Goal: Task Accomplishment & Management: Complete application form

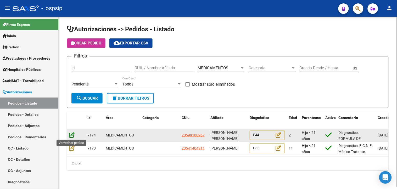
click at [72, 135] on icon at bounding box center [71, 135] width 5 height 6
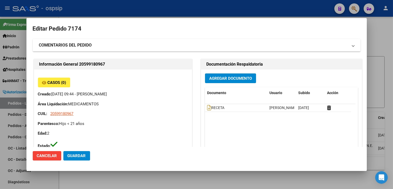
type input "[PERSON_NAME]"
type input "[GEOGRAPHIC_DATA], [GEOGRAPHIC_DATA], [PERSON_NAME] 1145, Departamento: 8"
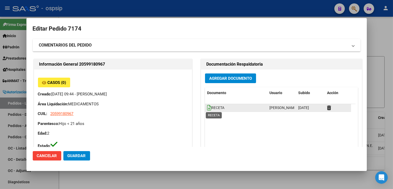
click at [207, 107] on icon at bounding box center [209, 108] width 4 height 6
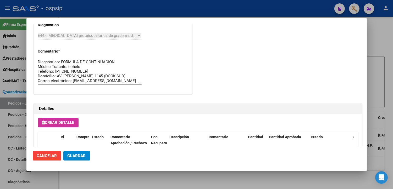
scroll to position [349, 0]
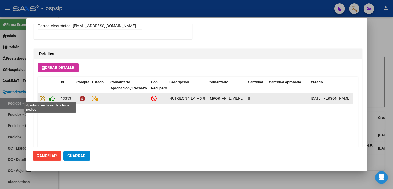
click at [51, 98] on icon at bounding box center [52, 99] width 5 height 6
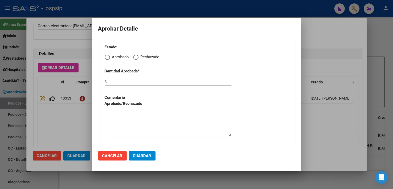
click at [108, 58] on span "Elija una opción" at bounding box center [107, 57] width 5 height 5
click at [108, 58] on input "Aprobado" at bounding box center [107, 57] width 5 height 5
radio input "true"
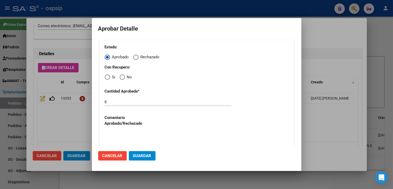
click at [123, 78] on span "Elija una opción" at bounding box center [122, 77] width 5 height 5
click at [123, 78] on input "No" at bounding box center [122, 77] width 5 height 5
radio input "true"
click at [110, 103] on input "8" at bounding box center [168, 102] width 127 height 5
type input "4"
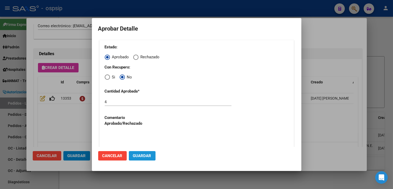
click at [142, 157] on span "Guardar" at bounding box center [142, 156] width 18 height 5
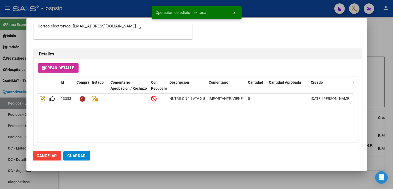
type input "[PERSON_NAME] [PERSON_NAME]"
type input "[GEOGRAPHIC_DATA], [GEOGRAPHIC_DATA], AV DEBEDETTI 1382"
type input "[PHONE_NUMBER]"
click at [78, 156] on span "Guardar" at bounding box center [77, 156] width 18 height 5
click at [134, 189] on div at bounding box center [196, 94] width 393 height 189
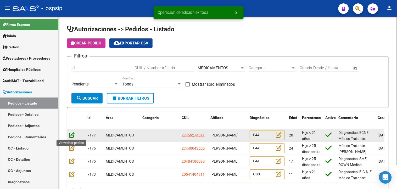
click at [73, 136] on icon at bounding box center [71, 135] width 5 height 6
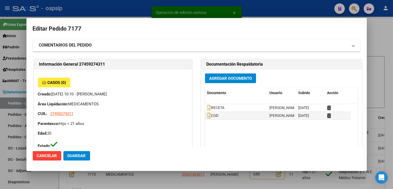
type input "[GEOGRAPHIC_DATA], [PERSON_NAME], [PERSON_NAME] 1534"
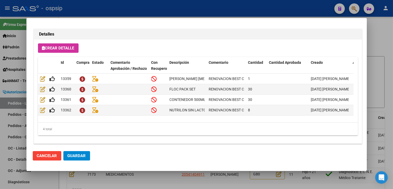
scroll to position [373, 0]
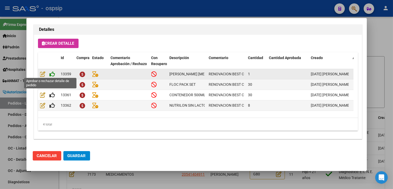
click at [52, 74] on icon at bounding box center [52, 74] width 5 height 6
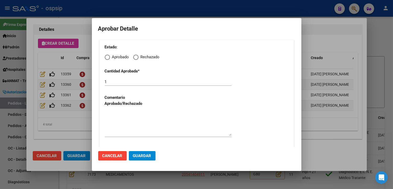
click at [107, 56] on span "Elija una opción" at bounding box center [107, 57] width 5 height 5
click at [107, 56] on input "Aprobado" at bounding box center [107, 57] width 5 height 5
radio input "true"
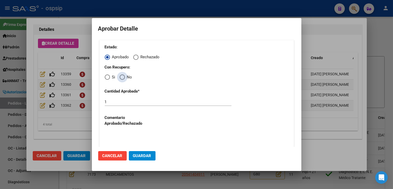
click at [122, 78] on span "Elija una opción" at bounding box center [122, 77] width 5 height 5
click at [122, 78] on input "No" at bounding box center [122, 77] width 5 height 5
radio input "true"
click at [127, 135] on textarea at bounding box center [168, 144] width 127 height 25
click at [140, 157] on span "Guardar" at bounding box center [142, 156] width 18 height 5
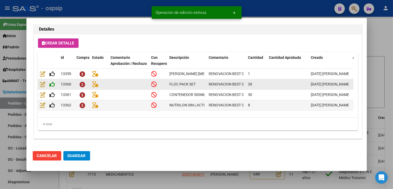
type input "[GEOGRAPHIC_DATA], [PERSON_NAME], [PERSON_NAME] 1534"
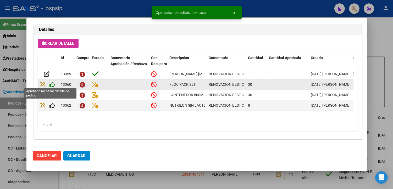
click at [52, 82] on icon at bounding box center [52, 85] width 5 height 6
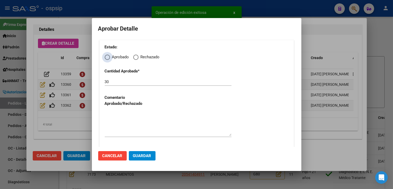
click at [108, 59] on span "Elija una opción" at bounding box center [107, 57] width 5 height 5
click at [108, 59] on input "Aprobado" at bounding box center [107, 57] width 5 height 5
radio input "true"
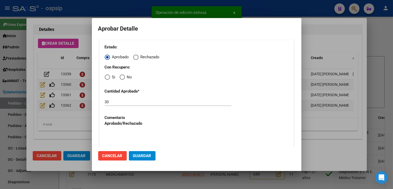
click at [122, 77] on span "Elija una opción" at bounding box center [122, 77] width 0 height 0
click at [122, 77] on input "No" at bounding box center [122, 77] width 5 height 5
radio input "true"
drag, startPoint x: 132, startPoint y: 136, endPoint x: 134, endPoint y: 138, distance: 3.0
click at [132, 137] on textarea at bounding box center [168, 144] width 127 height 25
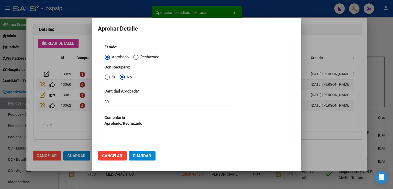
click at [141, 155] on span "Guardar" at bounding box center [142, 156] width 18 height 5
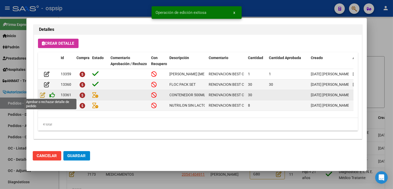
click at [53, 95] on icon at bounding box center [52, 95] width 5 height 6
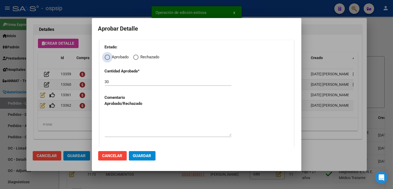
drag, startPoint x: 107, startPoint y: 57, endPoint x: 109, endPoint y: 63, distance: 6.6
click at [107, 58] on span "Elija una opción" at bounding box center [107, 57] width 5 height 5
click at [107, 58] on input "Aprobado" at bounding box center [107, 57] width 5 height 5
radio input "true"
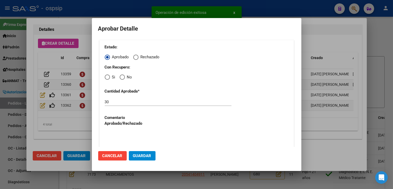
click at [123, 78] on span "Elija una opción" at bounding box center [122, 77] width 5 height 5
click at [123, 78] on input "No" at bounding box center [122, 77] width 5 height 5
radio input "true"
click at [128, 134] on textarea at bounding box center [168, 144] width 127 height 25
click at [139, 155] on span "Guardar" at bounding box center [142, 156] width 18 height 5
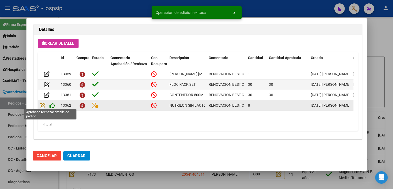
click at [51, 103] on icon at bounding box center [52, 106] width 5 height 6
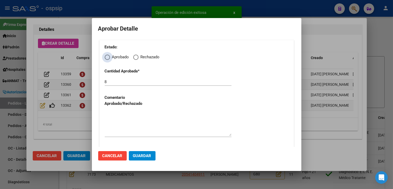
click at [108, 57] on span "Elija una opción" at bounding box center [107, 57] width 5 height 5
click at [108, 57] on input "Aprobado" at bounding box center [107, 57] width 5 height 5
radio input "true"
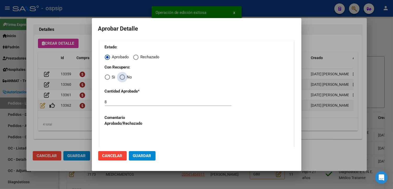
click at [122, 79] on span "Elija una opción" at bounding box center [122, 77] width 5 height 5
click at [122, 79] on input "No" at bounding box center [122, 77] width 5 height 5
radio input "true"
click at [126, 138] on textarea at bounding box center [168, 144] width 127 height 25
click at [141, 156] on span "Guardar" at bounding box center [142, 156] width 18 height 5
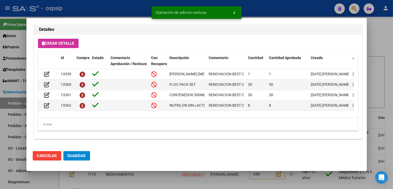
click at [80, 154] on span "Guardar" at bounding box center [77, 156] width 18 height 5
click at [157, 181] on div at bounding box center [196, 94] width 393 height 189
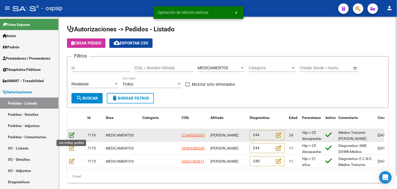
click at [73, 134] on icon at bounding box center [71, 135] width 5 height 6
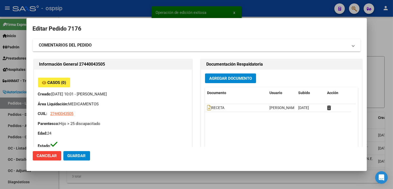
type input "[GEOGRAPHIC_DATA], VIRREY [PERSON_NAME] 1215, Piso: 0, Departamento: 0"
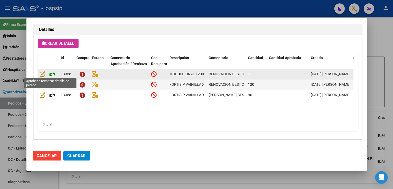
click at [53, 73] on icon at bounding box center [52, 74] width 5 height 6
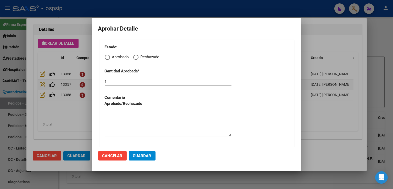
click at [106, 59] on span "Elija una opción" at bounding box center [107, 57] width 5 height 5
click at [106, 59] on input "Aprobado" at bounding box center [107, 57] width 5 height 5
radio input "true"
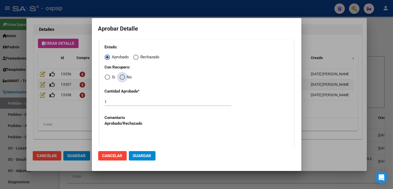
click at [122, 79] on span "Elija una opción" at bounding box center [122, 77] width 5 height 5
click at [122, 79] on input "No" at bounding box center [122, 77] width 5 height 5
radio input "true"
click at [129, 136] on textarea at bounding box center [168, 144] width 127 height 25
click at [142, 156] on span "Guardar" at bounding box center [142, 156] width 18 height 5
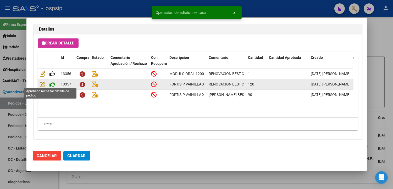
type input "[GEOGRAPHIC_DATA], VIRREY [PERSON_NAME], [PERSON_NAME] 1215"
click at [53, 82] on icon at bounding box center [52, 84] width 5 height 6
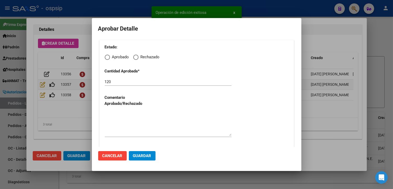
click at [108, 59] on span "Elija una opción" at bounding box center [107, 57] width 5 height 5
click at [108, 59] on input "Aprobado" at bounding box center [107, 57] width 5 height 5
radio input "true"
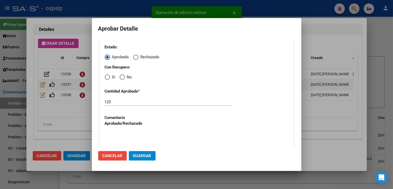
click at [122, 77] on span "Elija una opción" at bounding box center [122, 77] width 5 height 5
click at [122, 77] on input "No" at bounding box center [122, 77] width 5 height 5
radio input "true"
click at [132, 141] on textarea at bounding box center [168, 144] width 127 height 25
click at [141, 157] on span "Guardar" at bounding box center [142, 156] width 18 height 5
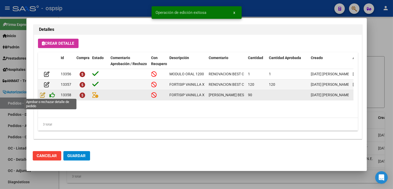
click at [51, 95] on icon at bounding box center [52, 95] width 5 height 6
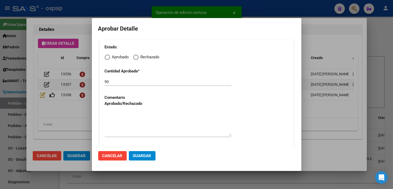
click at [106, 58] on span "Elija una opción" at bounding box center [107, 57] width 5 height 5
click at [106, 58] on input "Aprobado" at bounding box center [107, 57] width 5 height 5
radio input "true"
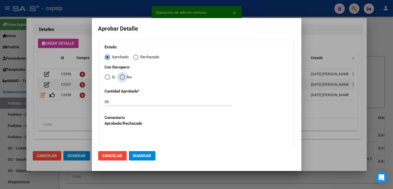
click at [123, 78] on span "Elija una opción" at bounding box center [122, 77] width 5 height 5
click at [123, 78] on input "No" at bounding box center [122, 77] width 5 height 5
radio input "true"
click at [122, 137] on textarea at bounding box center [168, 144] width 127 height 25
click at [137, 154] on span "Guardar" at bounding box center [142, 156] width 18 height 5
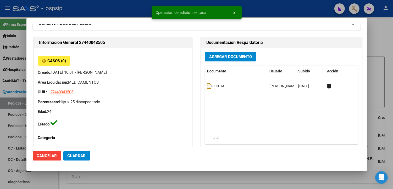
scroll to position [0, 0]
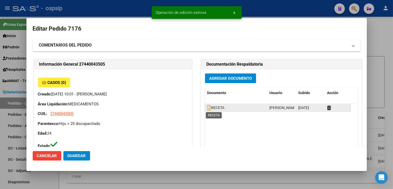
click at [212, 109] on span "RECETA" at bounding box center [215, 108] width 17 height 4
click at [207, 109] on icon at bounding box center [209, 108] width 4 height 6
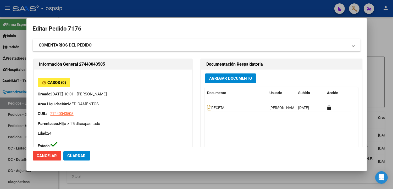
click at [85, 156] on span "Guardar" at bounding box center [77, 156] width 18 height 5
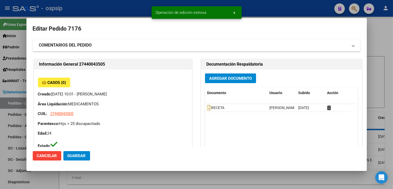
click at [121, 182] on div at bounding box center [196, 94] width 393 height 189
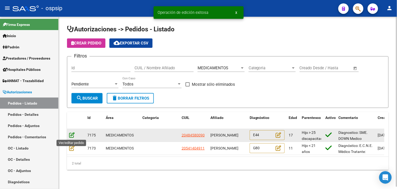
click at [73, 135] on icon at bounding box center [71, 135] width 5 height 6
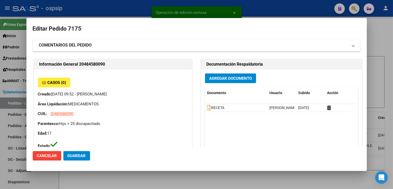
type input "[GEOGRAPHIC_DATA], [GEOGRAPHIC_DATA], [PERSON_NAME] 836"
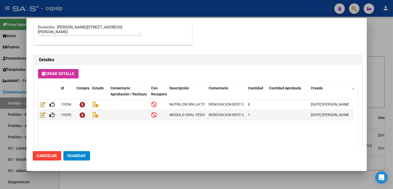
scroll to position [373, 0]
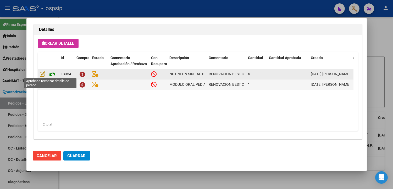
click at [53, 75] on icon at bounding box center [52, 74] width 5 height 6
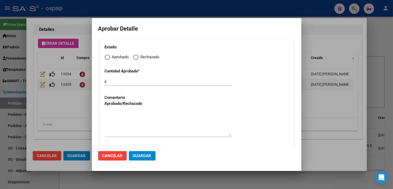
click at [107, 56] on span "Elija una opción" at bounding box center [107, 57] width 5 height 5
click at [107, 56] on input "Aprobado" at bounding box center [107, 57] width 5 height 5
radio input "true"
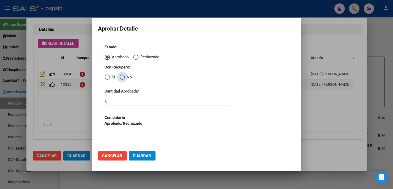
click at [126, 79] on span "No" at bounding box center [128, 77] width 7 height 6
click at [125, 79] on input "No" at bounding box center [122, 77] width 5 height 5
radio input "true"
click at [145, 148] on mat-dialog-actions "Cancelar Guardar" at bounding box center [196, 156] width 197 height 18
click at [143, 137] on textarea at bounding box center [168, 144] width 127 height 25
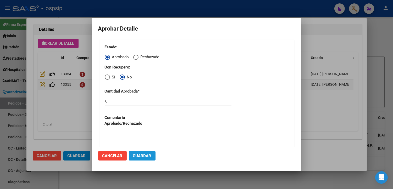
click at [146, 156] on span "Guardar" at bounding box center [142, 156] width 18 height 5
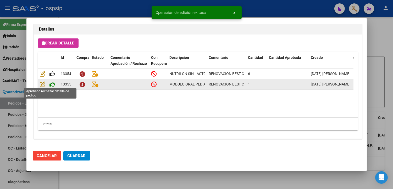
type input "[GEOGRAPHIC_DATA], [GEOGRAPHIC_DATA], [PERSON_NAME] 836"
click at [54, 83] on icon at bounding box center [52, 85] width 5 height 6
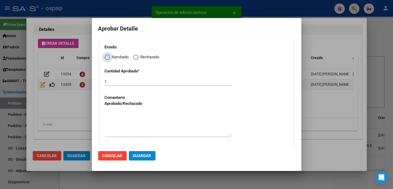
click at [106, 58] on span "Elija una opción" at bounding box center [107, 57] width 5 height 5
click at [106, 58] on input "Aprobado" at bounding box center [107, 57] width 5 height 5
radio input "true"
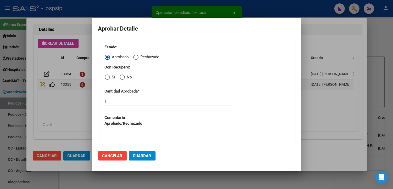
click at [124, 78] on span "Elija una opción" at bounding box center [122, 77] width 5 height 5
click at [124, 78] on input "No" at bounding box center [122, 77] width 5 height 5
radio input "true"
click at [121, 135] on textarea at bounding box center [168, 144] width 127 height 25
click at [136, 153] on button "Guardar" at bounding box center [142, 155] width 27 height 9
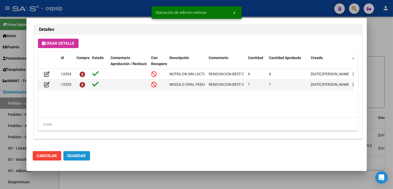
click at [81, 157] on span "Guardar" at bounding box center [77, 156] width 18 height 5
click at [104, 178] on div at bounding box center [196, 94] width 393 height 189
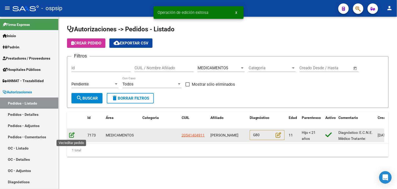
click at [73, 136] on icon at bounding box center [71, 135] width 5 height 6
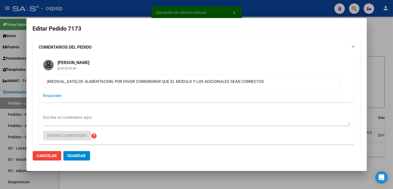
type input "[PERSON_NAME]"
type input "[GEOGRAPHIC_DATA], [PERSON_NAME], [GEOGRAPHIC_DATA] 1363"
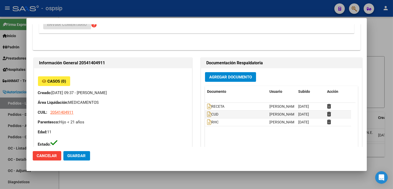
scroll to position [116, 0]
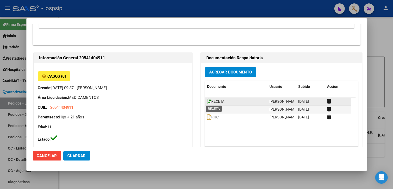
click at [207, 101] on icon at bounding box center [209, 102] width 4 height 6
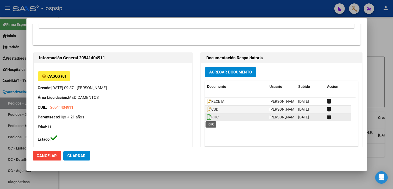
click at [207, 116] on icon at bounding box center [209, 117] width 4 height 6
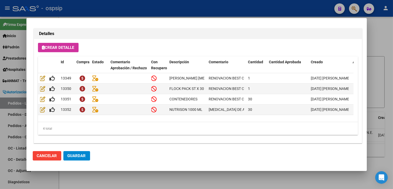
scroll to position [483, 0]
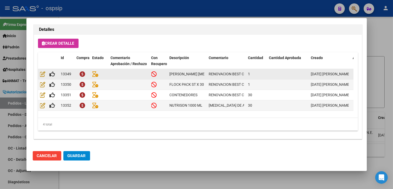
click at [55, 73] on div at bounding box center [48, 74] width 17 height 6
click at [53, 73] on icon at bounding box center [52, 74] width 5 height 6
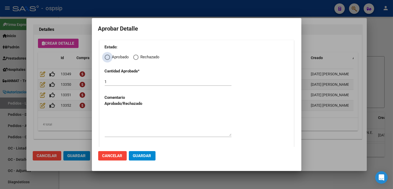
click at [107, 59] on span "Elija una opción" at bounding box center [107, 57] width 5 height 5
click at [107, 59] on input "Aprobado" at bounding box center [107, 57] width 5 height 5
radio input "true"
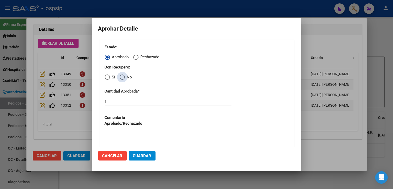
click at [126, 79] on span "No" at bounding box center [128, 77] width 7 height 6
click at [125, 79] on input "No" at bounding box center [122, 77] width 5 height 5
radio input "true"
click at [135, 142] on textarea at bounding box center [168, 144] width 127 height 25
click at [141, 156] on span "Guardar" at bounding box center [142, 156] width 18 height 5
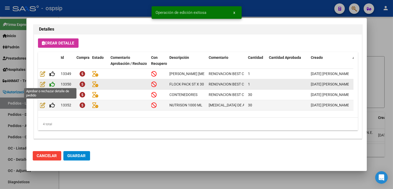
type input "[PERSON_NAME]"
type input "[GEOGRAPHIC_DATA], [PERSON_NAME], [GEOGRAPHIC_DATA] 1363"
click at [51, 82] on icon at bounding box center [52, 84] width 5 height 6
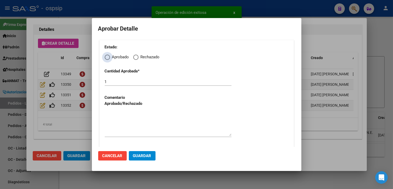
drag, startPoint x: 107, startPoint y: 57, endPoint x: 113, endPoint y: 64, distance: 9.5
click at [107, 57] on span "Elija una opción" at bounding box center [107, 57] width 5 height 5
click at [107, 57] on input "Aprobado" at bounding box center [107, 57] width 5 height 5
radio input "true"
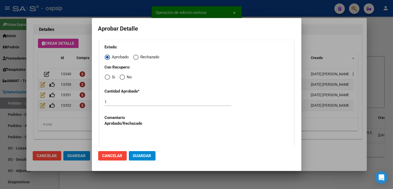
click at [121, 79] on span "Elija una opción" at bounding box center [122, 77] width 5 height 5
click at [121, 79] on input "No" at bounding box center [122, 77] width 5 height 5
radio input "true"
click at [132, 130] on div "Estado: Aprobado Rechazado Con Recupero: Si No Cantidad Aprobada * 1 Comentario…" at bounding box center [196, 124] width 195 height 168
click at [134, 135] on textarea at bounding box center [168, 144] width 127 height 25
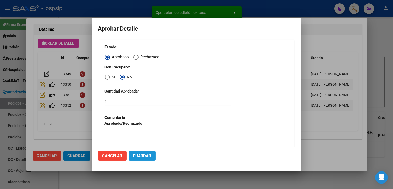
click at [143, 156] on span "Guardar" at bounding box center [142, 156] width 18 height 5
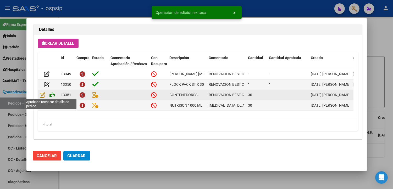
click at [53, 96] on icon at bounding box center [52, 95] width 5 height 6
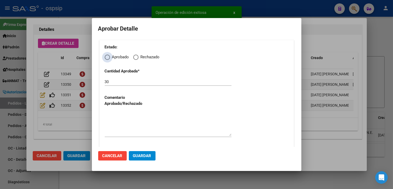
click at [106, 56] on span "Elija una opción" at bounding box center [107, 57] width 5 height 5
click at [106, 56] on input "Aprobado" at bounding box center [107, 57] width 5 height 5
radio input "true"
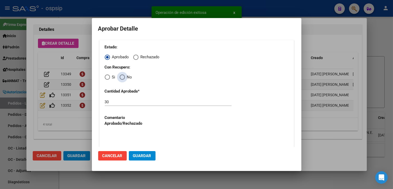
drag, startPoint x: 121, startPoint y: 78, endPoint x: 125, endPoint y: 91, distance: 13.6
click at [121, 78] on span "Elija una opción" at bounding box center [122, 77] width 5 height 5
click at [121, 78] on input "No" at bounding box center [122, 77] width 5 height 5
radio input "true"
click at [136, 142] on textarea at bounding box center [168, 144] width 127 height 25
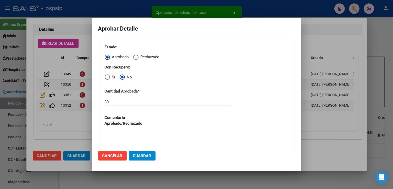
drag, startPoint x: 142, startPoint y: 155, endPoint x: 132, endPoint y: 152, distance: 9.5
click at [141, 155] on span "Guardar" at bounding box center [142, 156] width 18 height 5
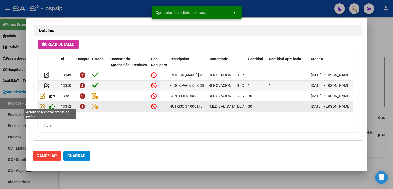
click at [53, 105] on icon at bounding box center [52, 107] width 5 height 6
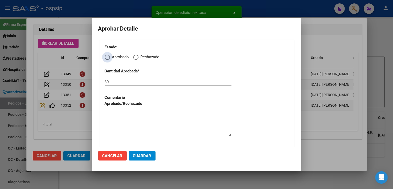
click at [107, 57] on span "Elija una opción" at bounding box center [107, 57] width 5 height 5
click at [107, 57] on input "Aprobado" at bounding box center [107, 57] width 5 height 5
radio input "true"
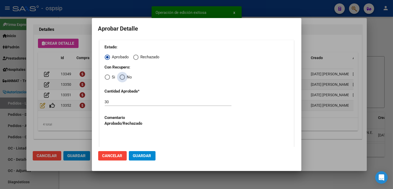
drag, startPoint x: 121, startPoint y: 79, endPoint x: 120, endPoint y: 89, distance: 9.7
click at [121, 79] on span "Elija una opción" at bounding box center [122, 77] width 5 height 5
click at [121, 79] on input "No" at bounding box center [122, 77] width 5 height 5
radio input "true"
drag, startPoint x: 126, startPoint y: 135, endPoint x: 134, endPoint y: 143, distance: 11.1
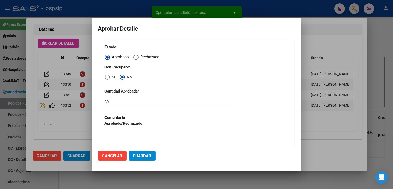
click at [127, 136] on textarea at bounding box center [168, 144] width 127 height 25
click at [140, 157] on span "Guardar" at bounding box center [142, 156] width 18 height 5
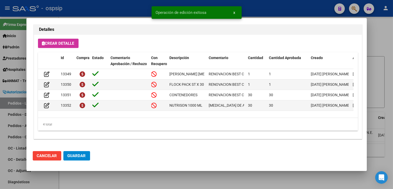
click at [80, 156] on span "Guardar" at bounding box center [77, 156] width 18 height 5
click at [121, 180] on div at bounding box center [196, 94] width 393 height 189
